Goal: Check status

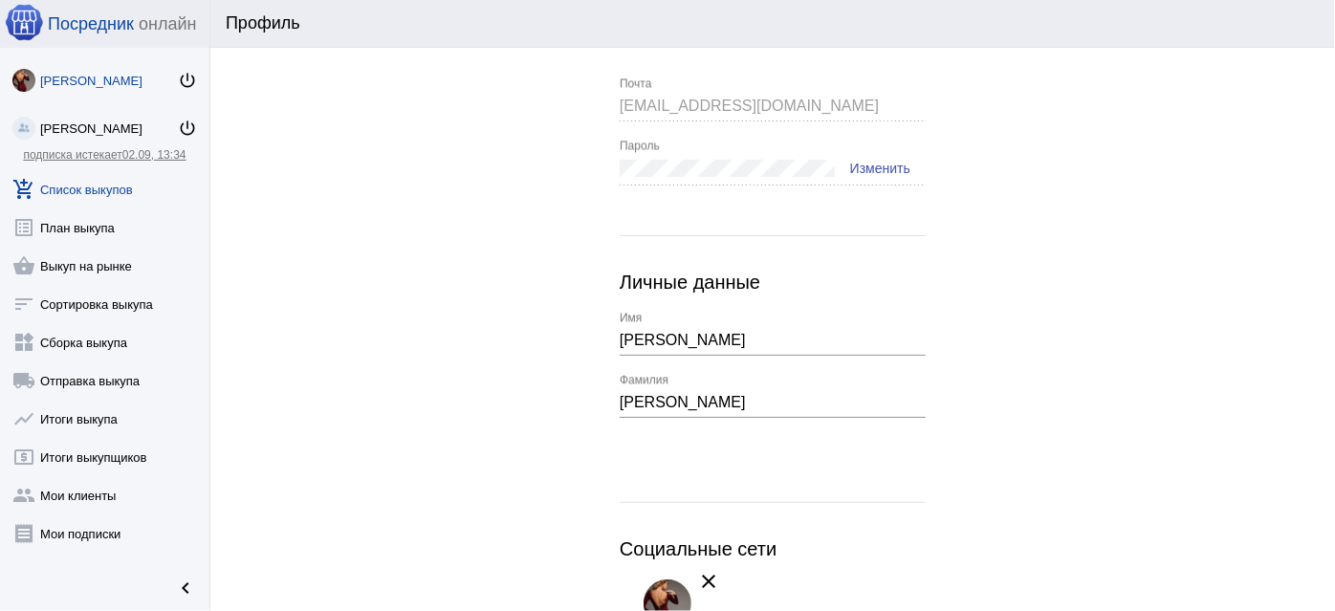
click at [76, 192] on link "add_shopping_cart Список выкупов" at bounding box center [104, 185] width 209 height 38
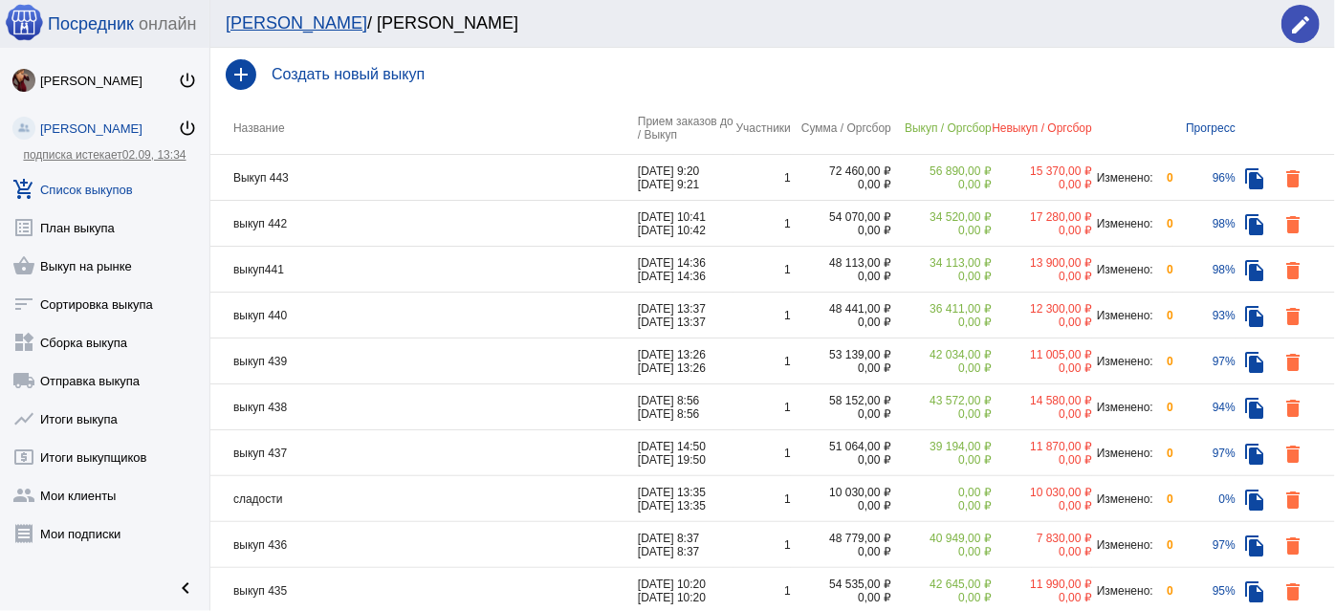
click at [522, 183] on td "Выкуп 443" at bounding box center [423, 178] width 427 height 46
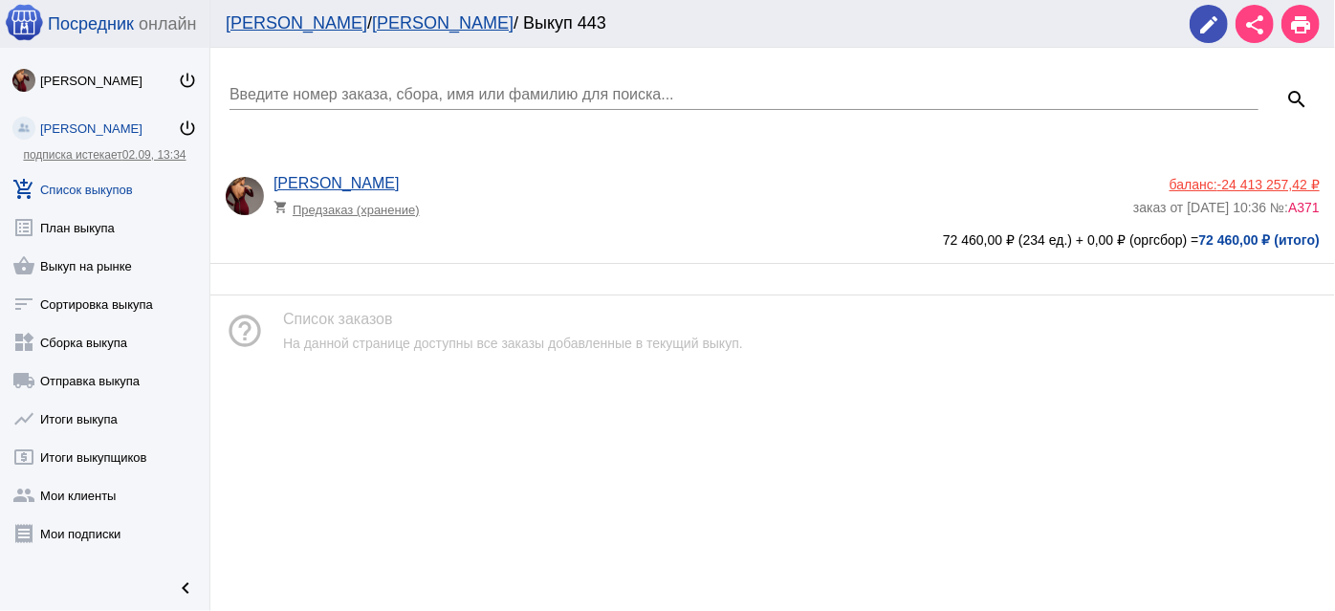
click at [559, 195] on app-delivery-type "shopping_cart Предзаказ (хранение)" at bounding box center [698, 204] width 850 height 25
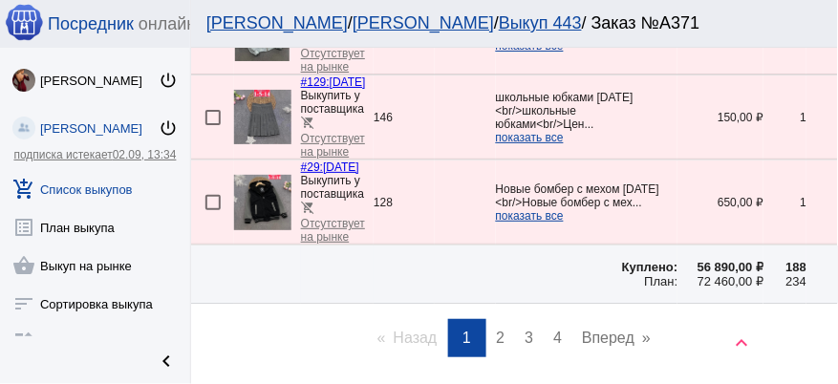
scroll to position [3332, 0]
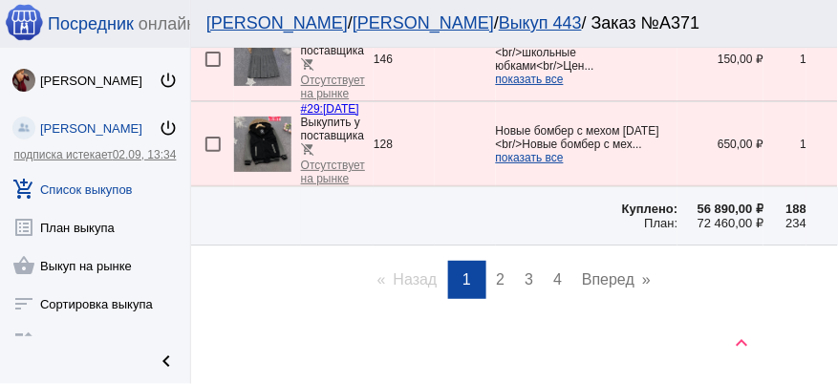
click at [497, 274] on span "2" at bounding box center [501, 280] width 9 height 16
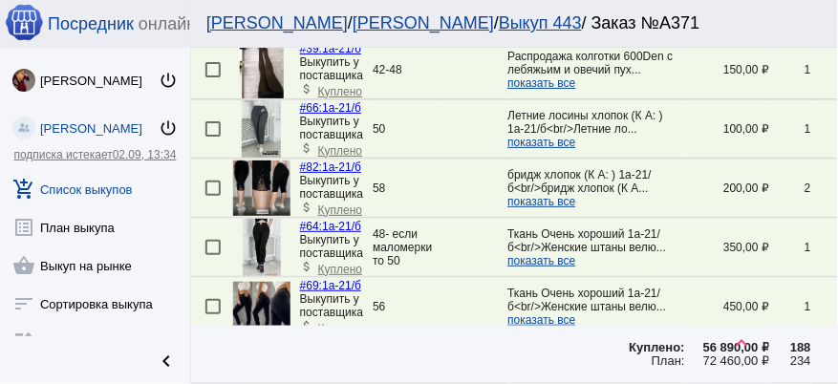
scroll to position [327, 0]
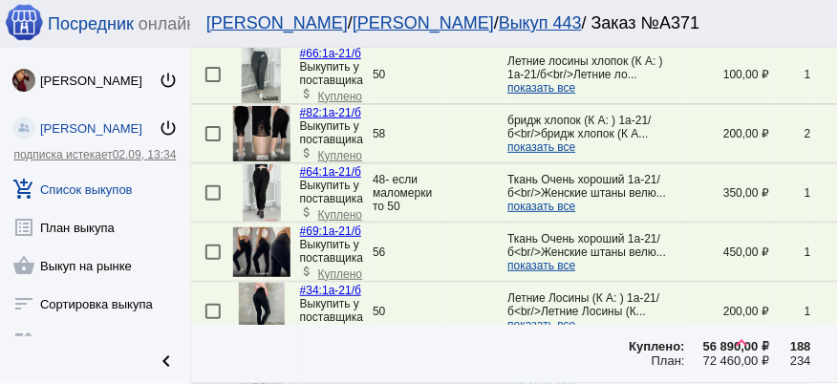
click at [265, 249] on img at bounding box center [261, 253] width 57 height 50
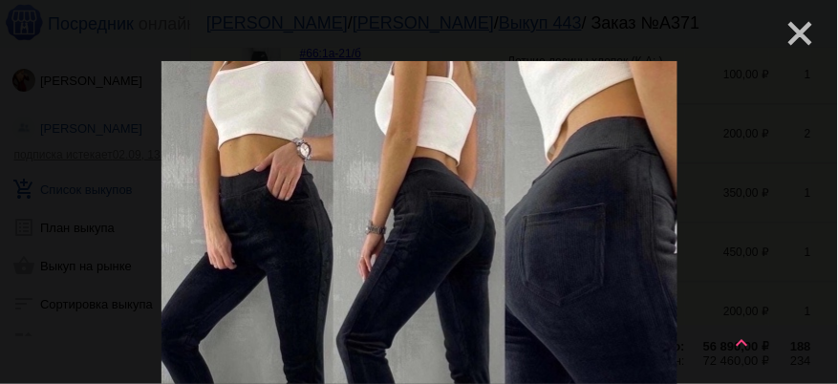
click at [793, 35] on mat-icon "close" at bounding box center [793, 25] width 23 height 23
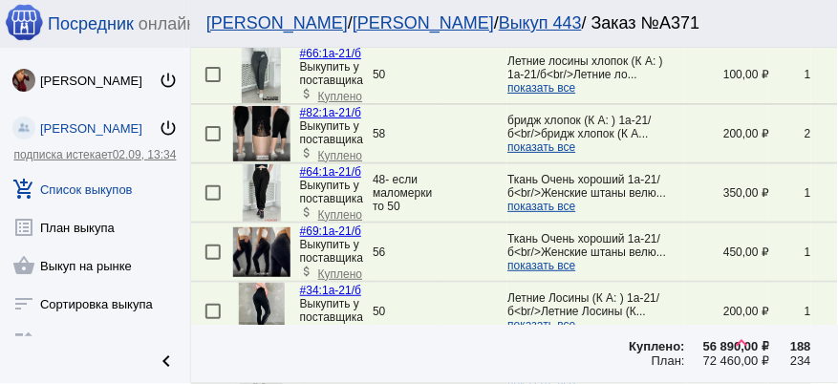
click at [353, 226] on link "#69: 1а-21/б" at bounding box center [330, 231] width 61 height 13
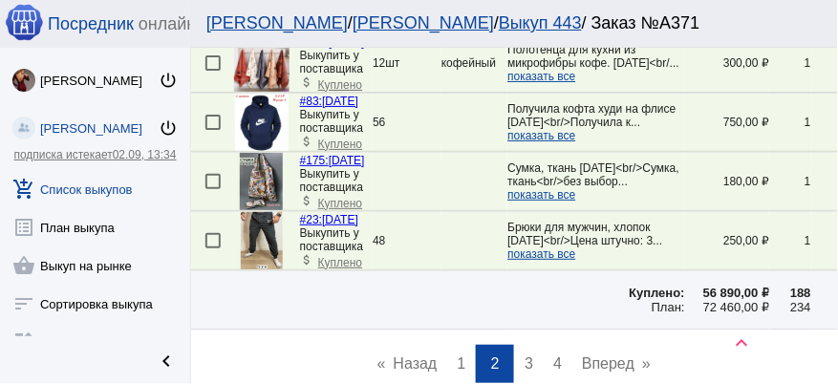
scroll to position [3059, 0]
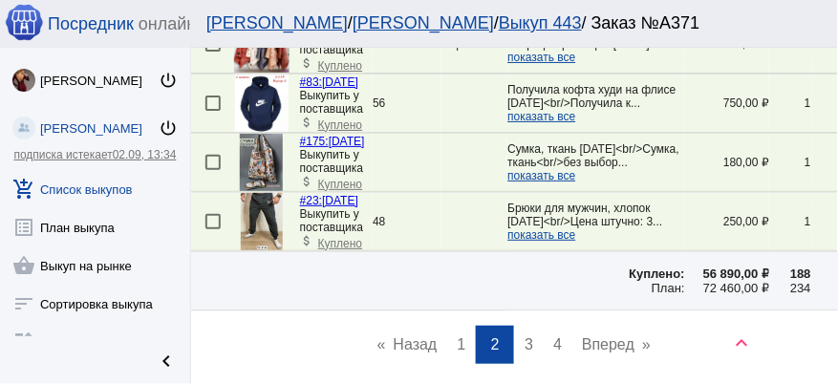
click at [518, 338] on link "page 3" at bounding box center [529, 345] width 28 height 38
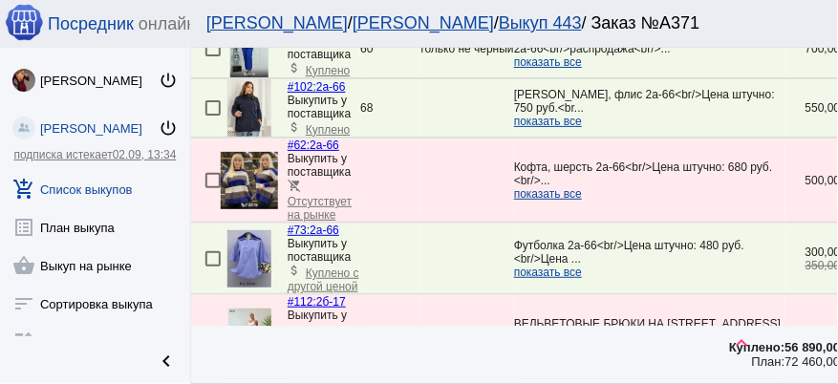
scroll to position [874, 0]
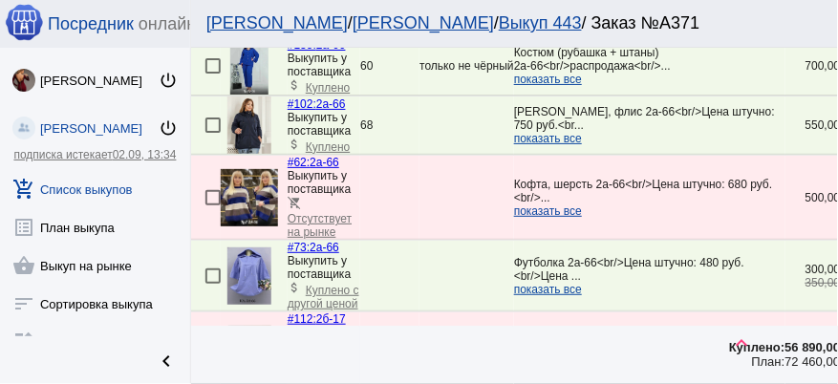
click at [554, 142] on span "показать все" at bounding box center [548, 138] width 68 height 13
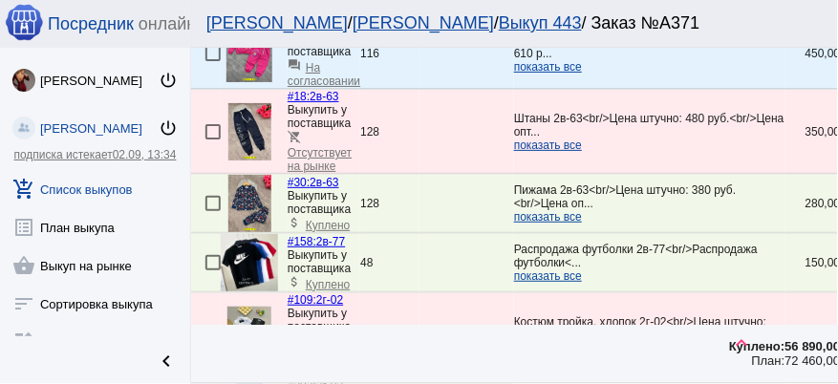
scroll to position [1748, 0]
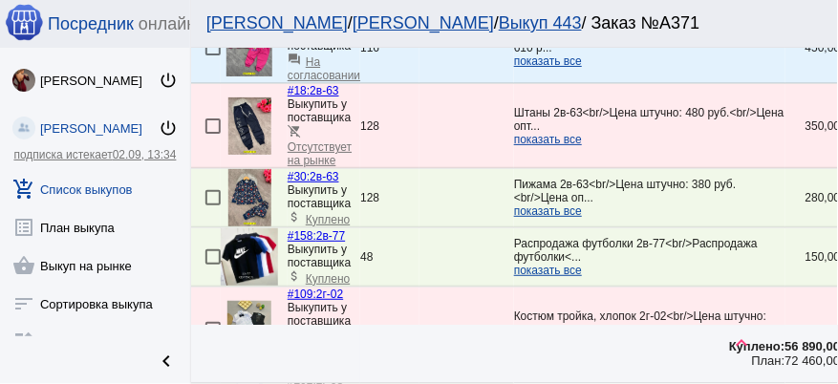
click at [545, 266] on span "показать все" at bounding box center [548, 270] width 68 height 13
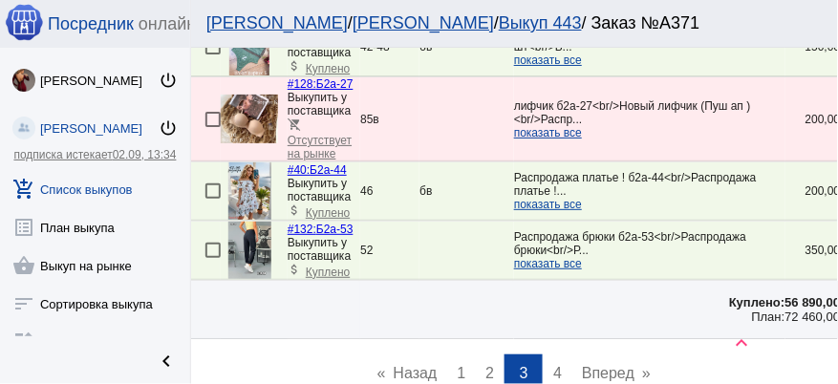
scroll to position [3332, 0]
